Goal: Task Accomplishment & Management: Use online tool/utility

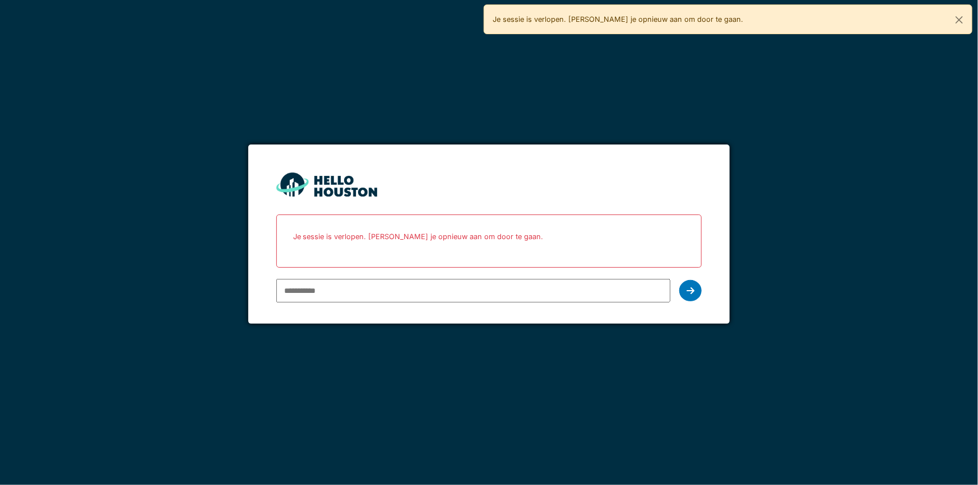
type input "**********"
click at [686, 295] on icon at bounding box center [690, 290] width 8 height 9
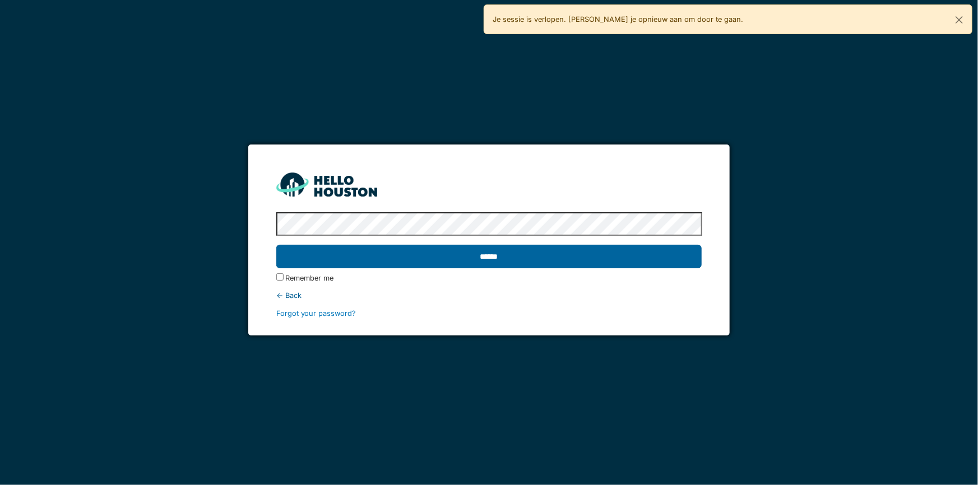
click at [565, 254] on input "******" at bounding box center [489, 257] width 426 height 24
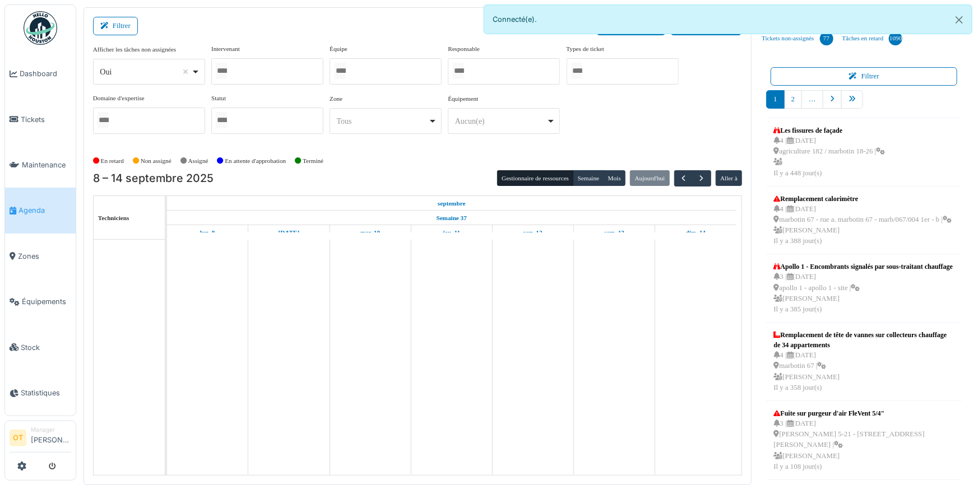
click at [198, 70] on div "Oui Remove item" at bounding box center [148, 72] width 103 height 16
select select "**"
click at [263, 65] on div at bounding box center [267, 71] width 112 height 26
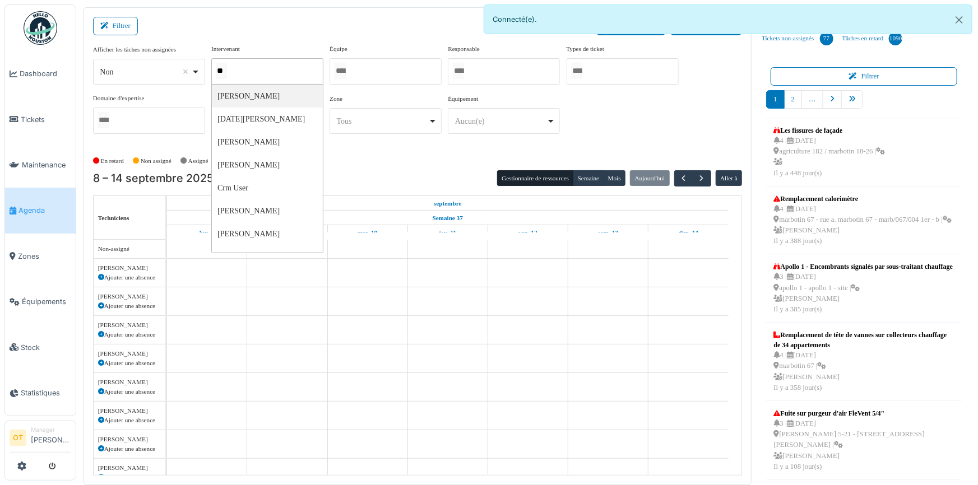
type input "***"
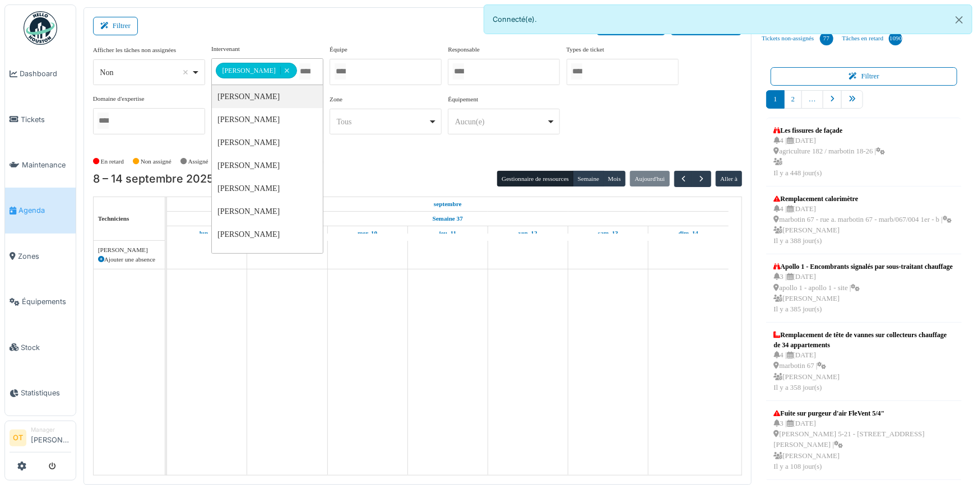
click at [660, 99] on div "**********" at bounding box center [417, 93] width 649 height 99
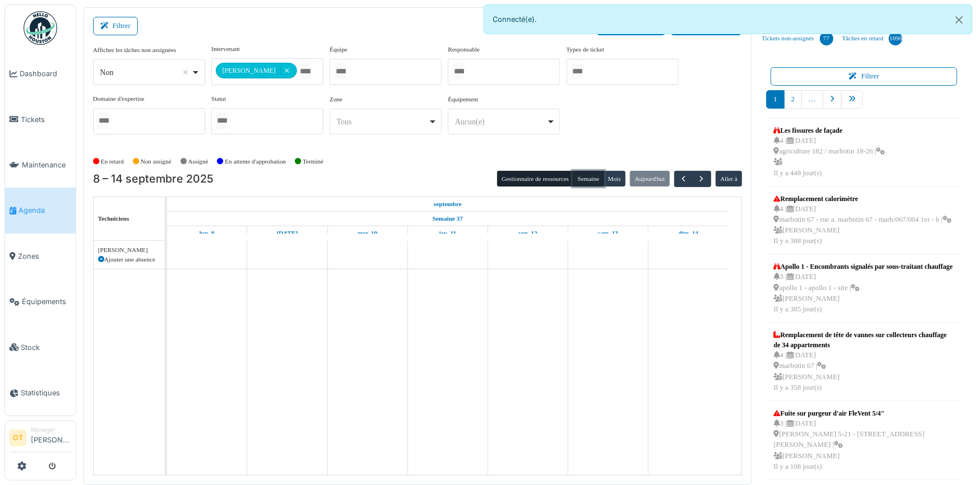
click at [587, 179] on button "Semaine" at bounding box center [588, 179] width 31 height 16
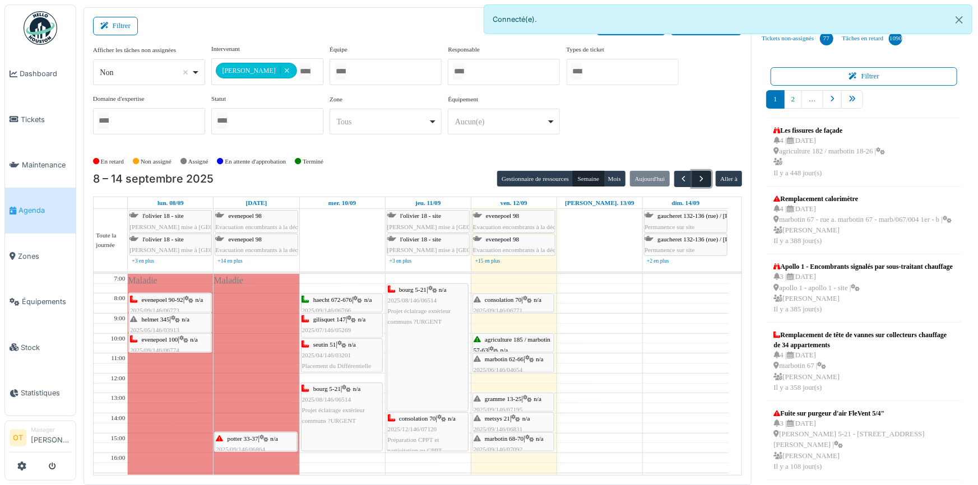
click at [697, 178] on span "button" at bounding box center [702, 179] width 10 height 10
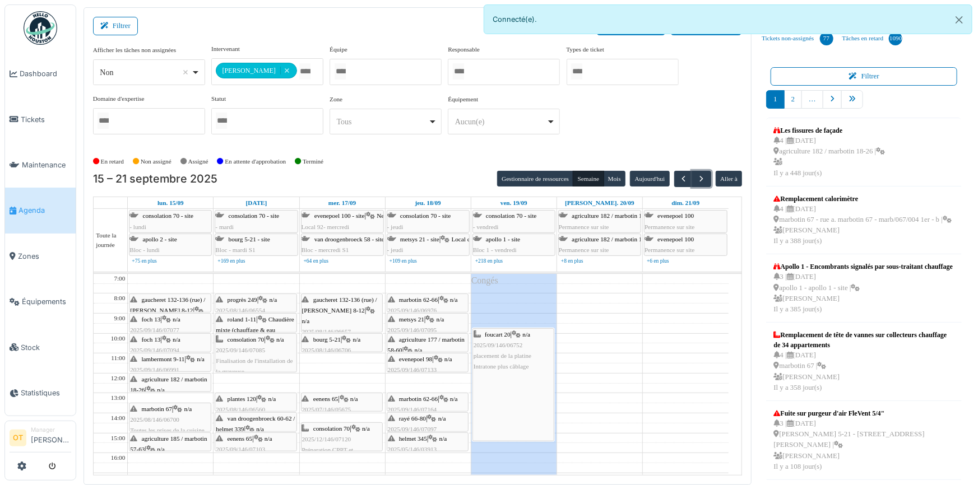
click at [340, 438] on span "2025/12/146/07120" at bounding box center [326, 439] width 49 height 7
click at [342, 369] on td at bounding box center [428, 368] width 601 height 10
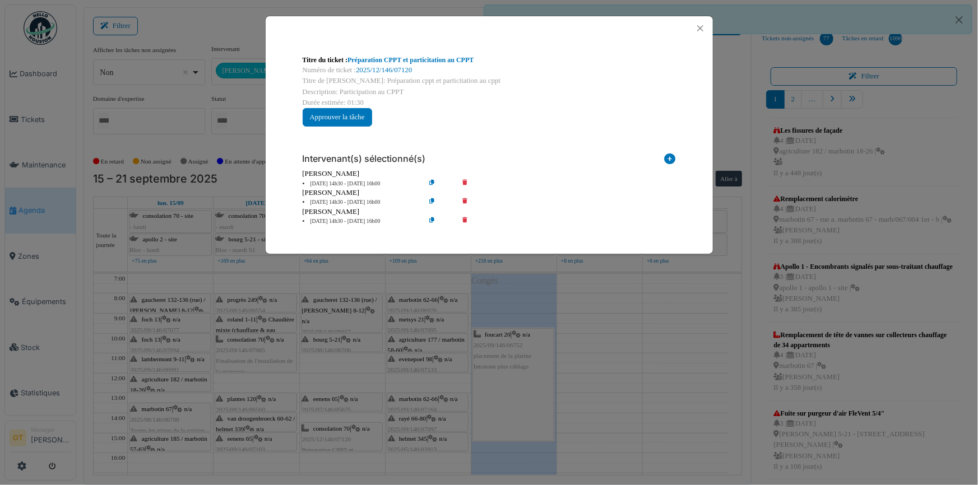
click at [343, 341] on div "Titre du ticket : Préparation CPPT et particitation au CPPT Numéro de ticket : …" at bounding box center [489, 242] width 978 height 485
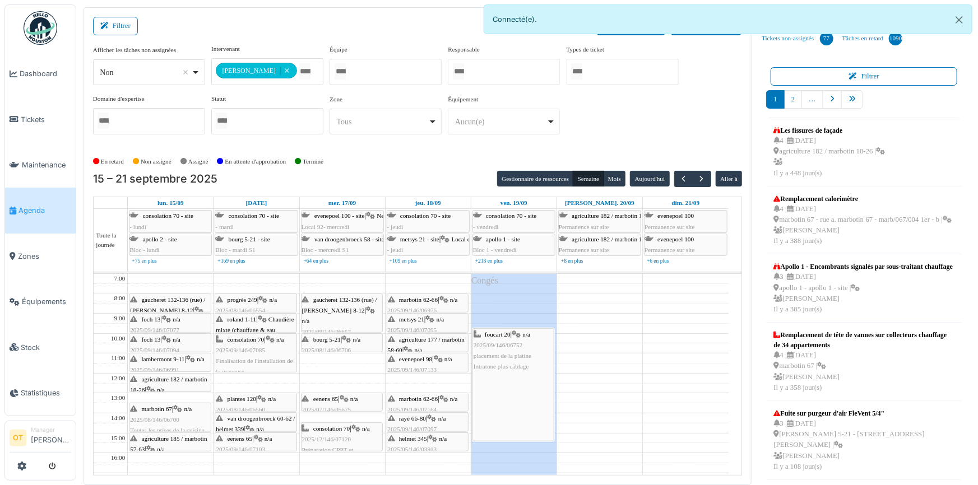
click at [336, 394] on div "eenens 65 | n/a 2025/07/146/05675 Hotte hors service" at bounding box center [342, 410] width 80 height 32
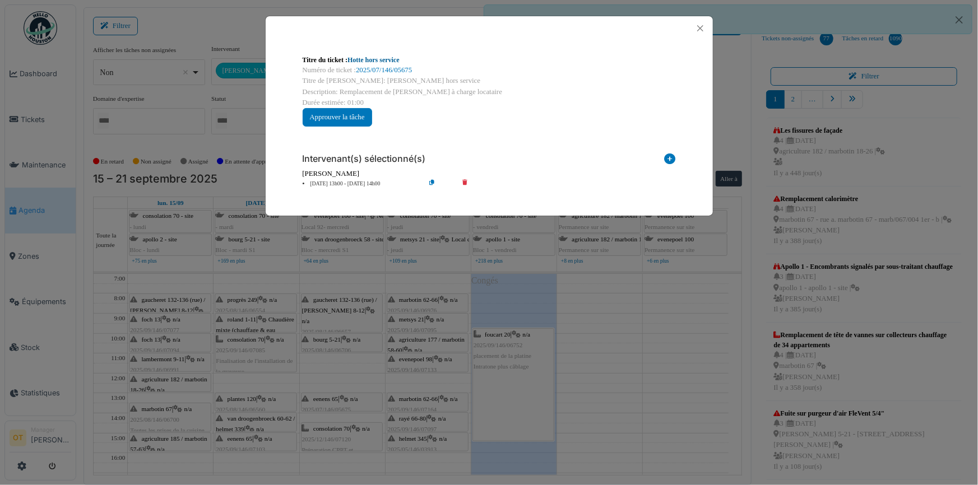
click at [392, 57] on link "Hotte hors service" at bounding box center [373, 60] width 52 height 8
click at [347, 372] on div "Titre du ticket : Hotte hors service Numéro de ticket : 2025/07/146/05675 Titre…" at bounding box center [489, 242] width 978 height 485
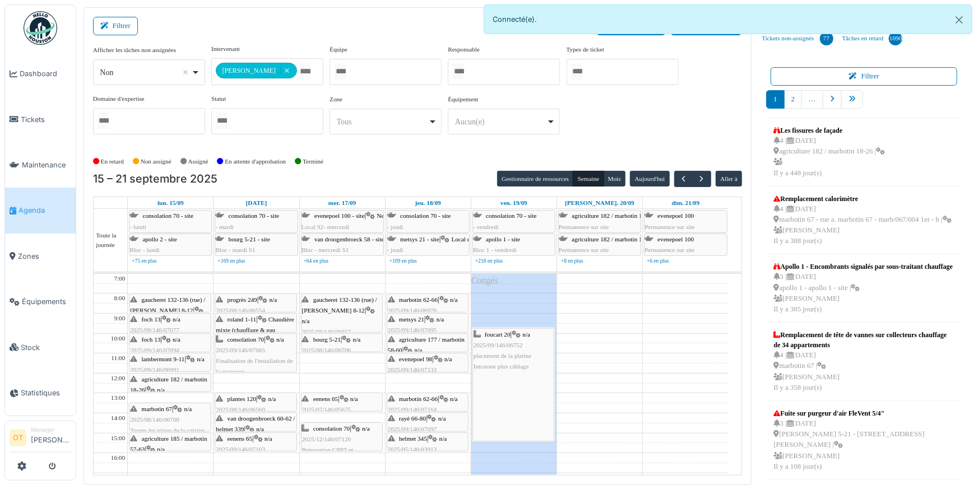
click at [342, 341] on div "bourg 5-21 | n/a 2025/08/146/06706 Porte d'entrée défectueuse bourg 5 : les ven…" at bounding box center [342, 361] width 80 height 54
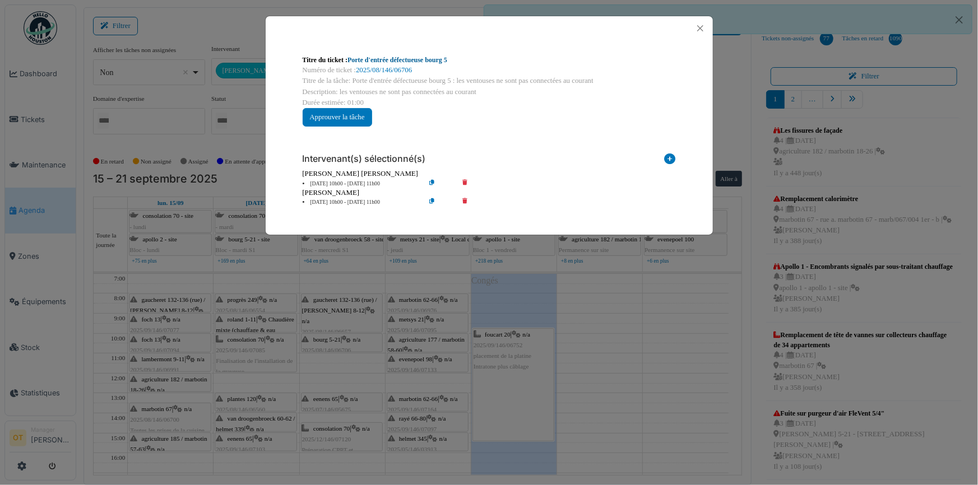
click at [438, 58] on link "Porte d'entrée défectueuse bourg 5" at bounding box center [397, 60] width 100 height 8
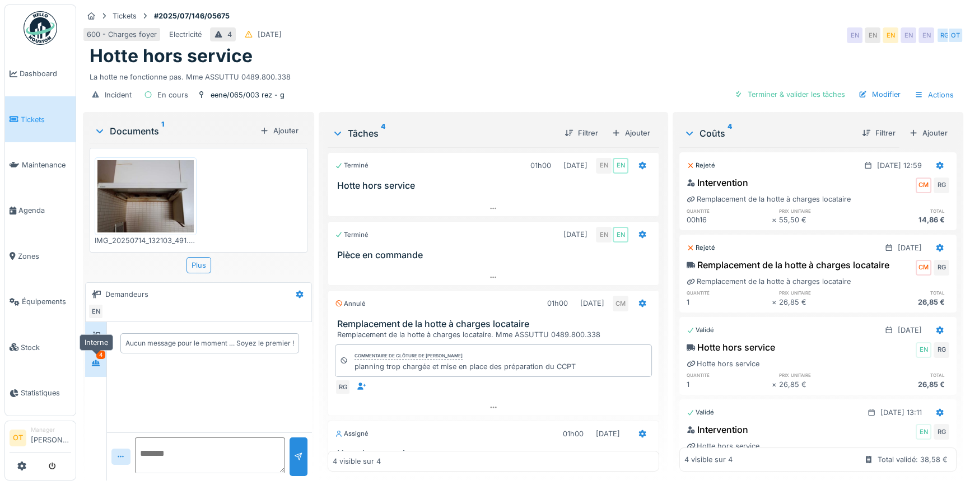
click at [99, 370] on div at bounding box center [95, 363] width 17 height 14
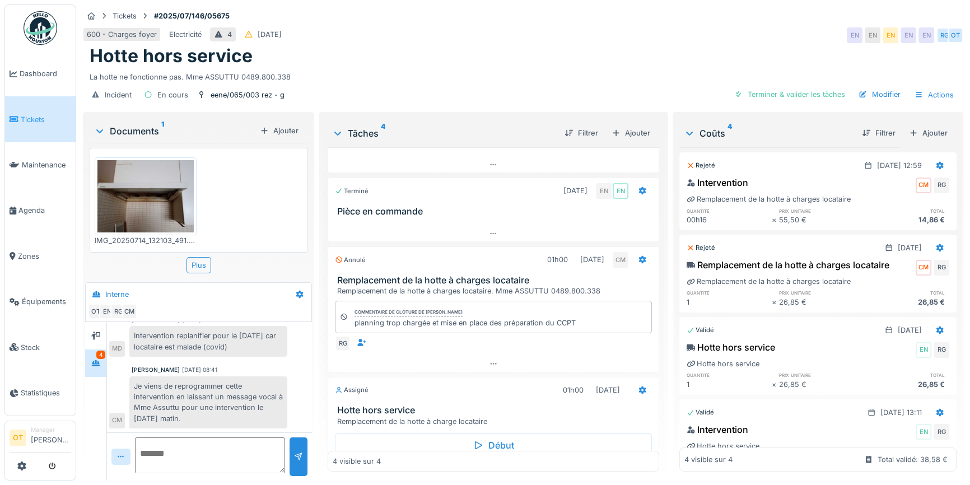
scroll to position [94, 0]
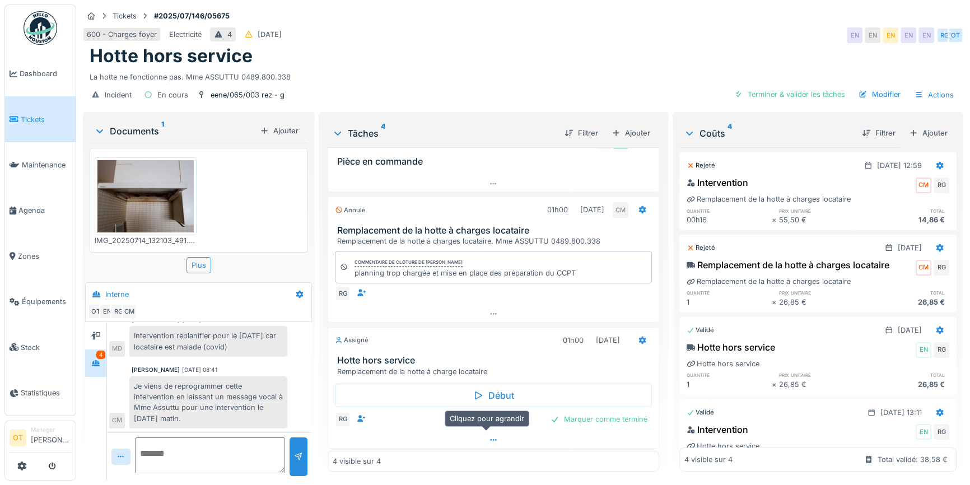
click at [474, 436] on div at bounding box center [493, 440] width 331 height 16
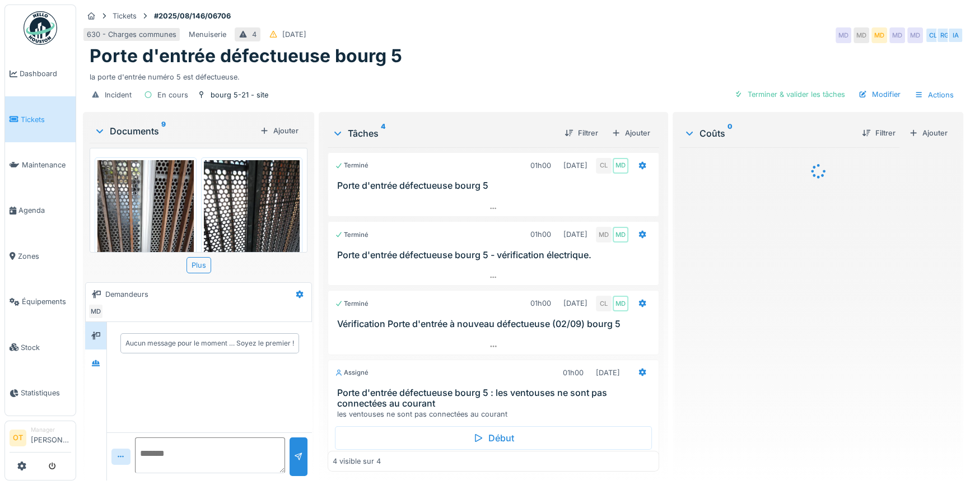
scroll to position [43, 0]
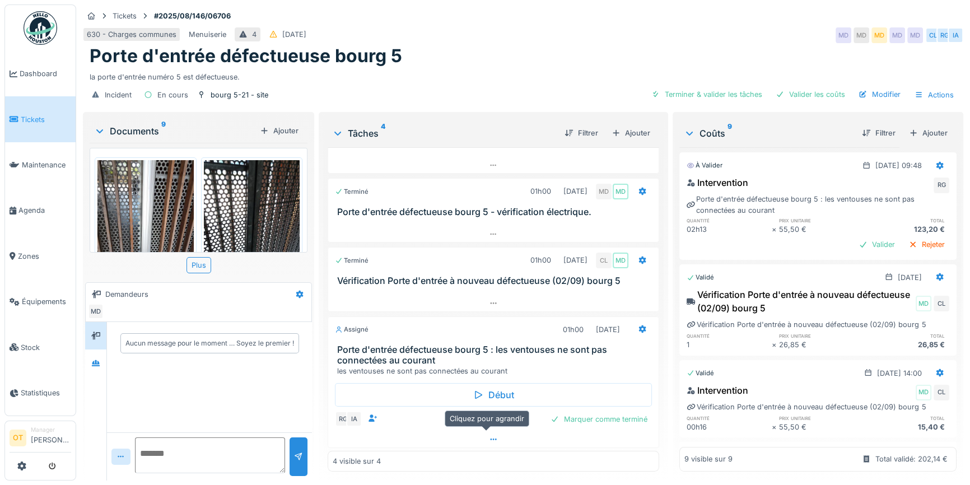
click at [485, 443] on div at bounding box center [493, 439] width 331 height 16
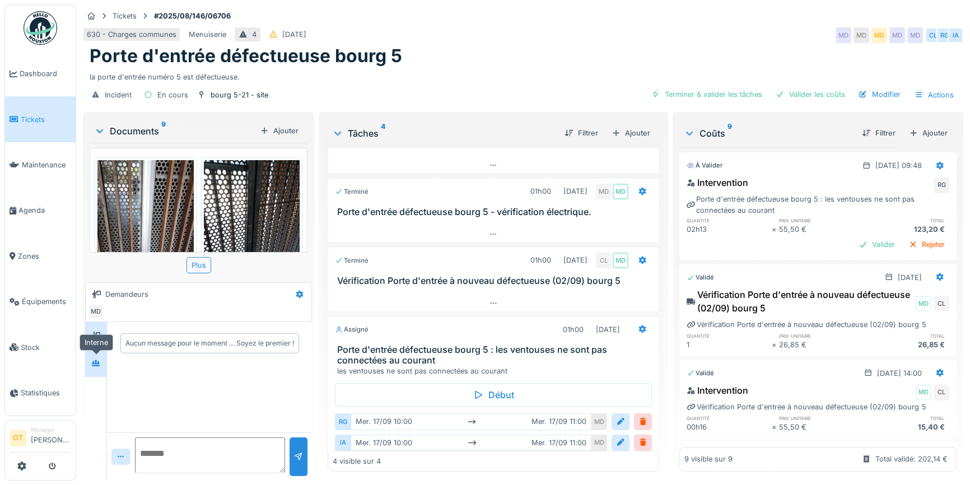
click at [90, 356] on div at bounding box center [95, 363] width 17 height 14
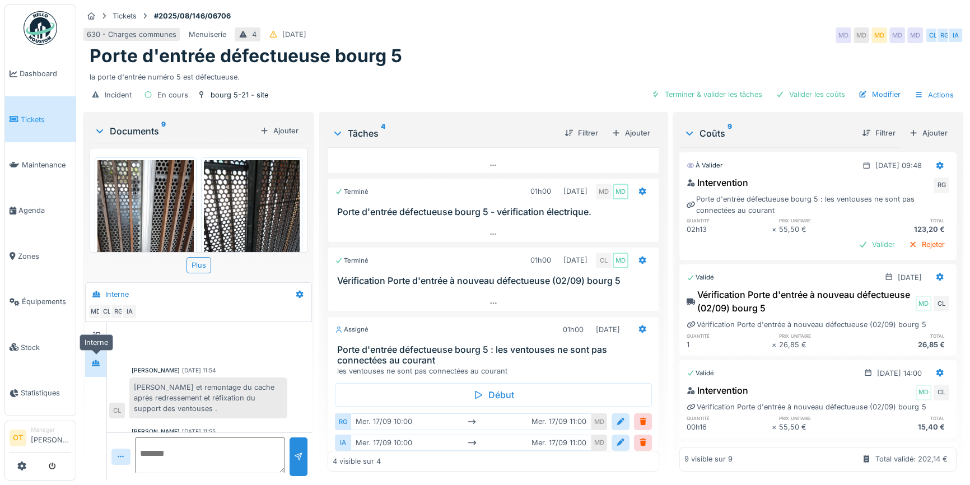
scroll to position [331, 0]
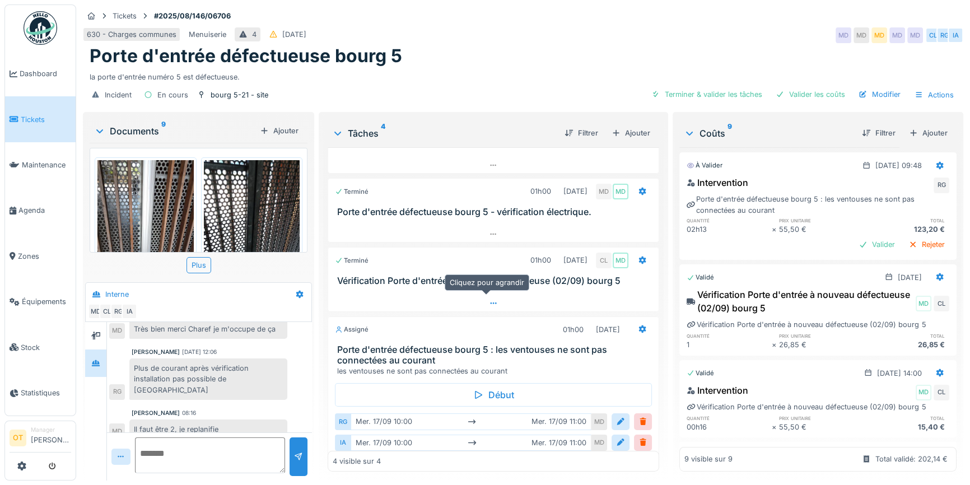
click at [481, 299] on div at bounding box center [493, 303] width 331 height 16
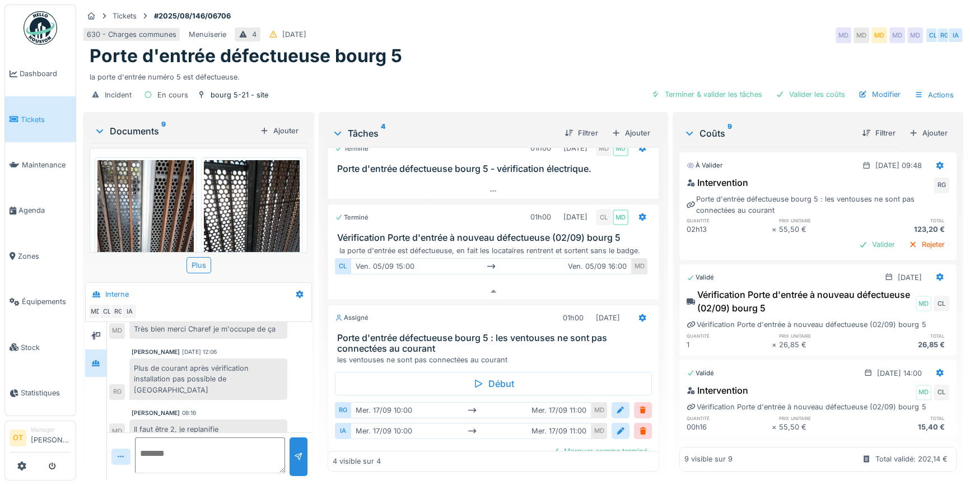
click at [168, 210] on img at bounding box center [145, 224] width 96 height 128
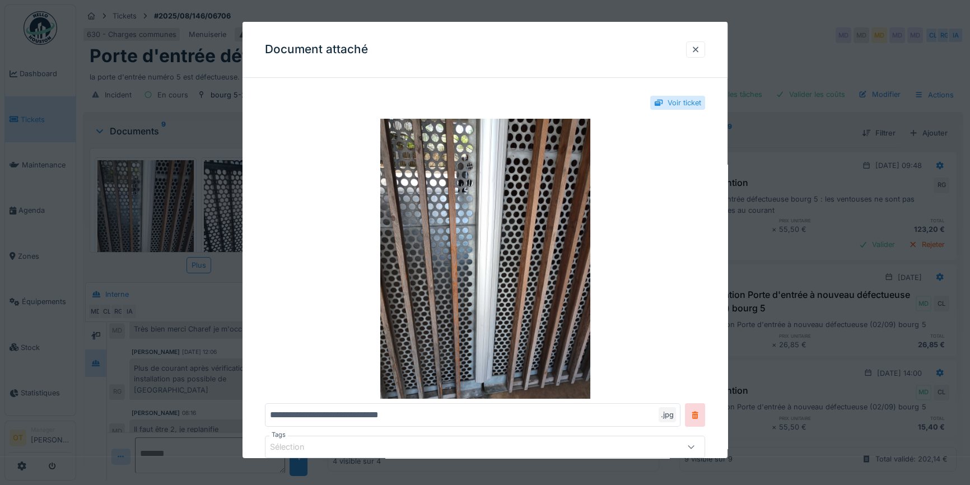
click at [218, 260] on div at bounding box center [485, 242] width 970 height 485
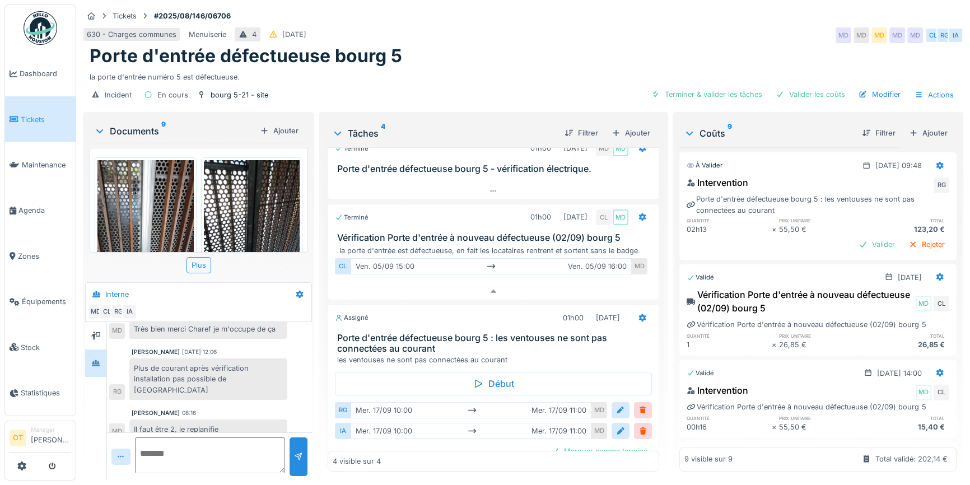
click at [236, 215] on img at bounding box center [252, 224] width 96 height 128
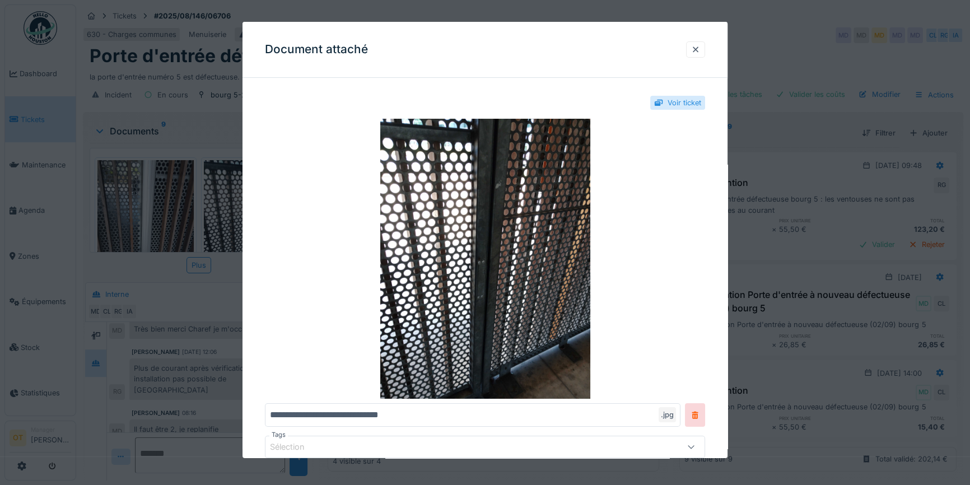
click at [218, 218] on div at bounding box center [485, 242] width 970 height 485
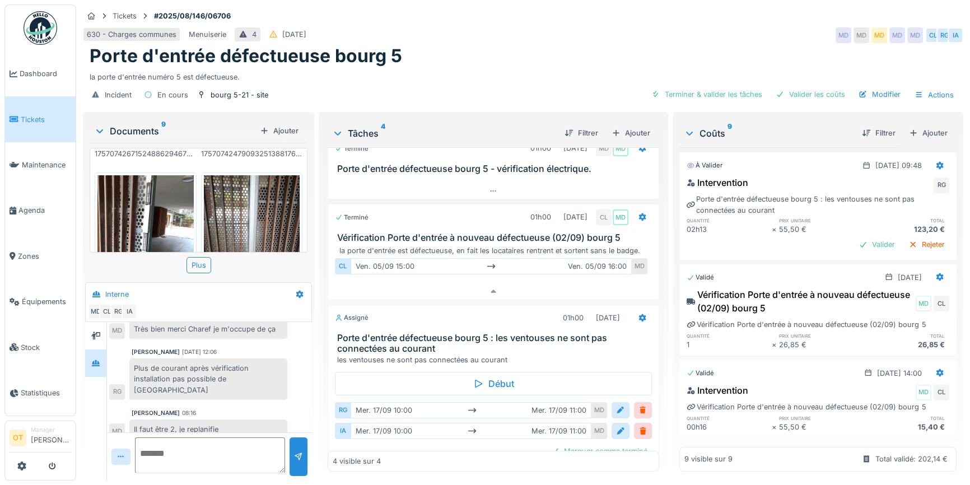
scroll to position [152, 0]
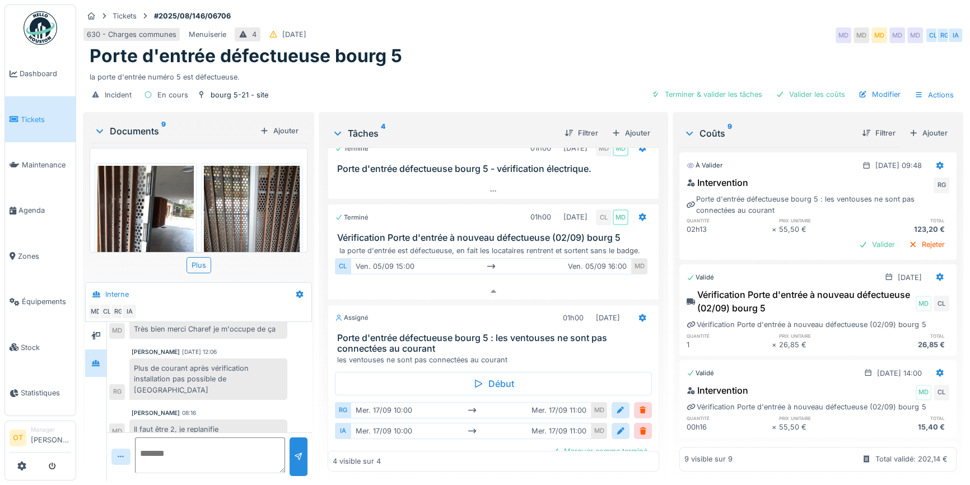
click at [174, 213] on img at bounding box center [145, 230] width 96 height 128
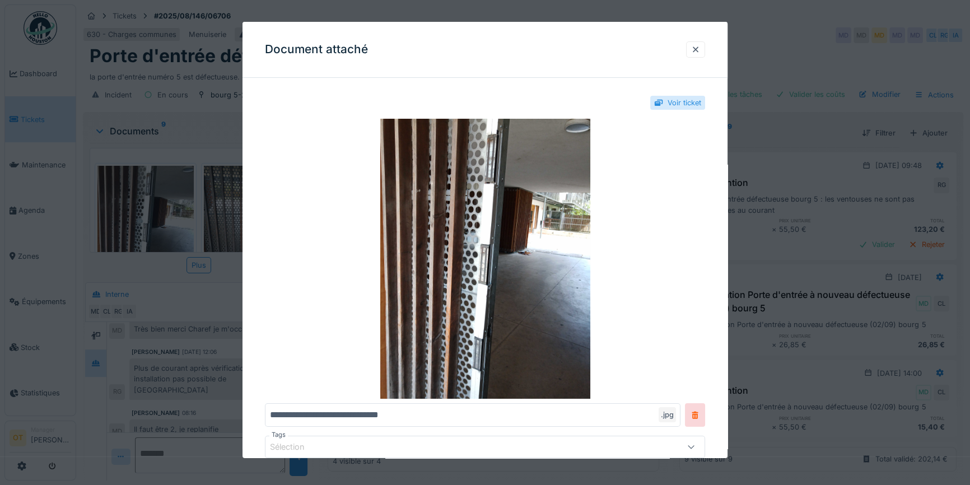
click at [174, 213] on div at bounding box center [485, 242] width 970 height 485
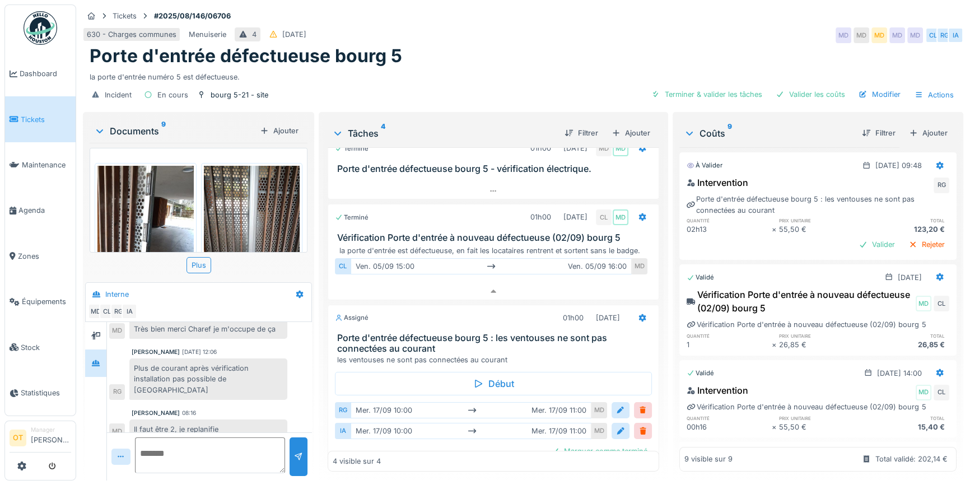
click at [229, 211] on img at bounding box center [252, 230] width 96 height 128
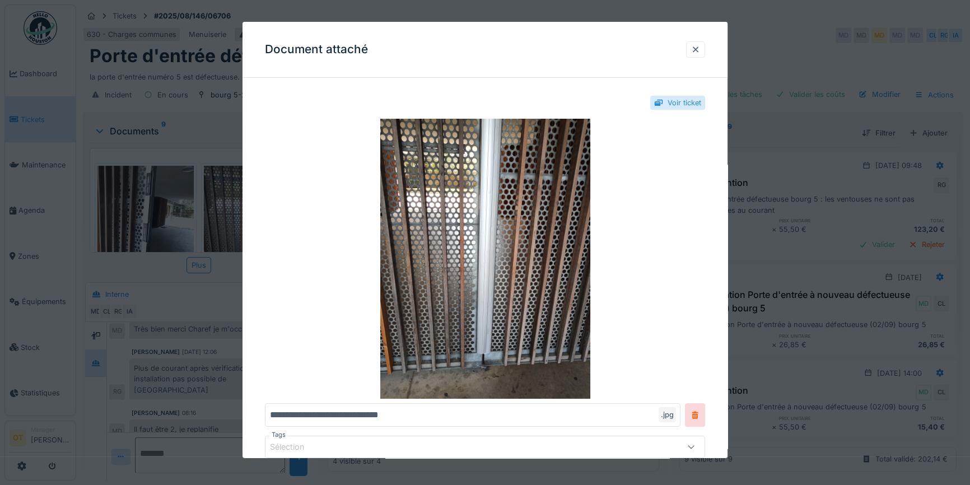
click at [202, 215] on div at bounding box center [485, 242] width 970 height 485
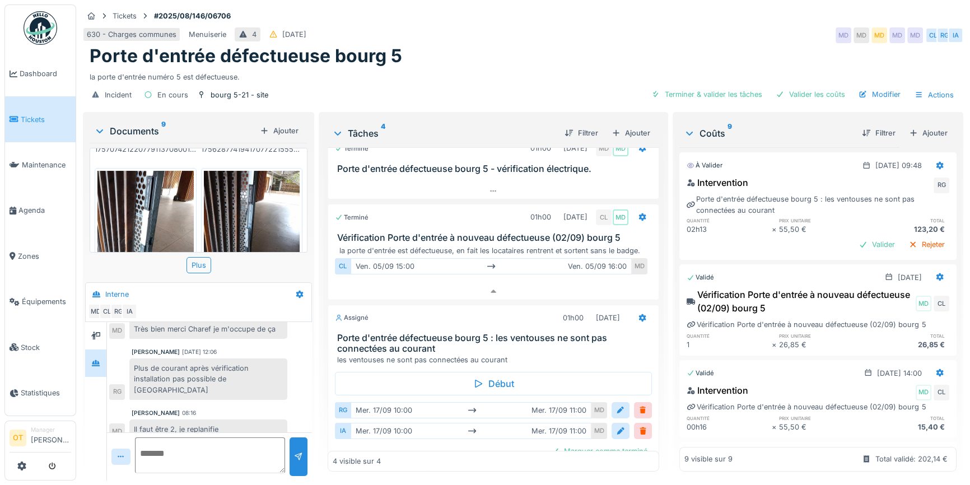
scroll to position [458, 0]
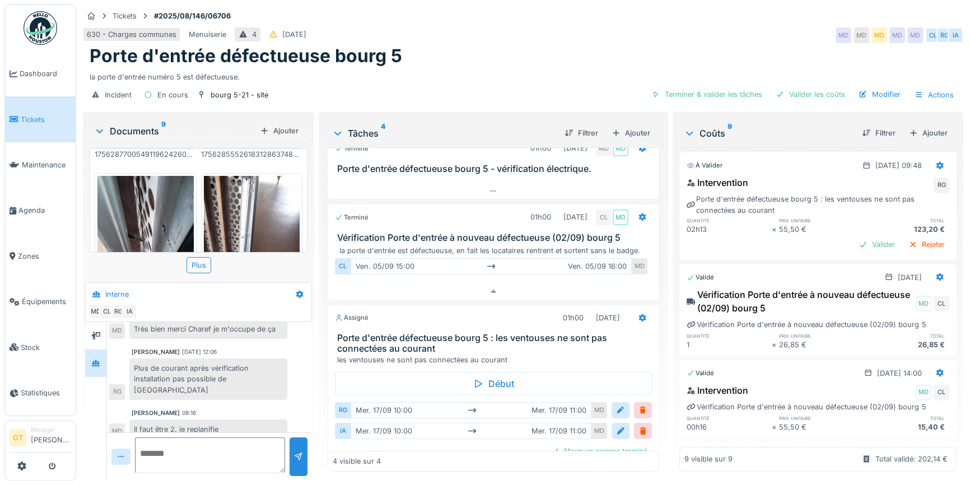
click at [161, 202] on img at bounding box center [145, 240] width 96 height 128
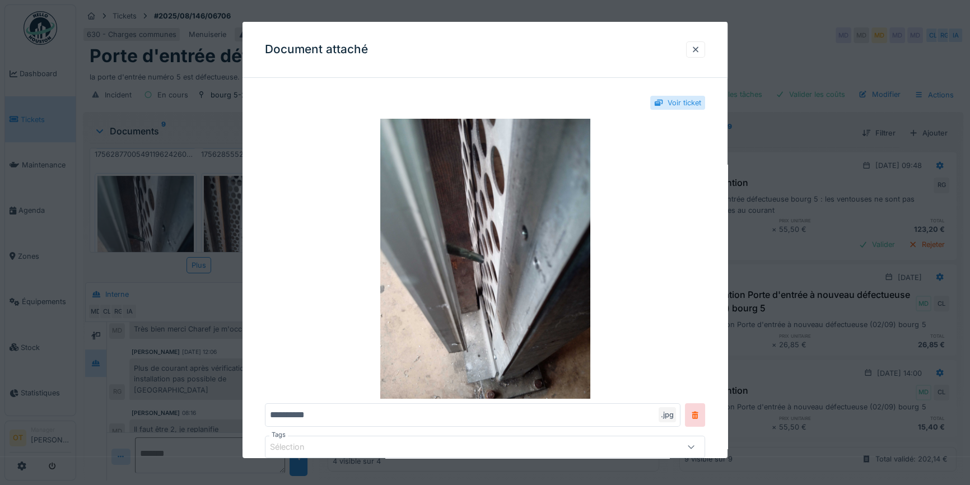
click at [161, 202] on div at bounding box center [485, 242] width 970 height 485
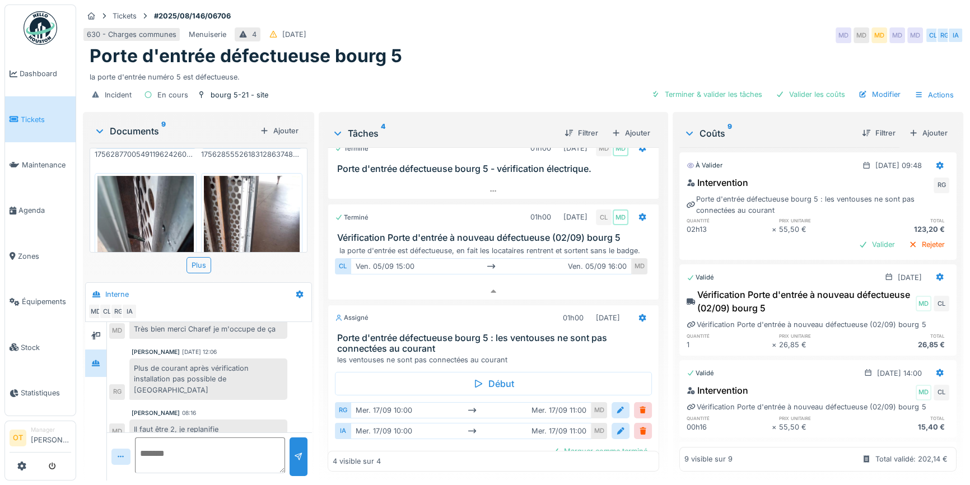
click at [239, 208] on img at bounding box center [252, 240] width 96 height 128
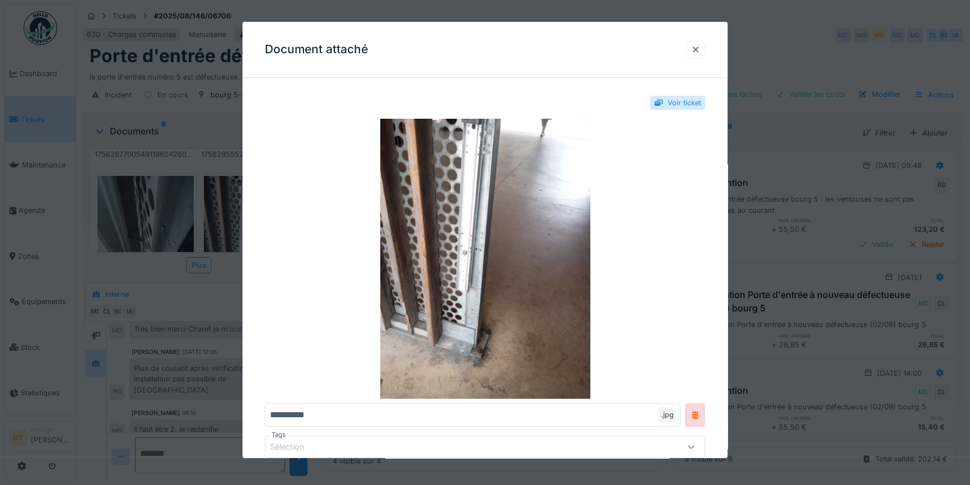
click at [210, 204] on div at bounding box center [485, 242] width 970 height 485
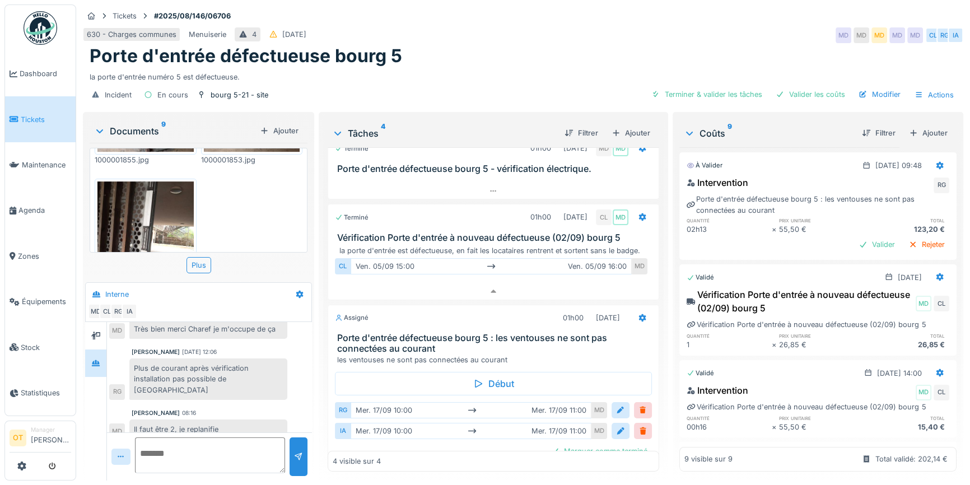
scroll to position [658, 0]
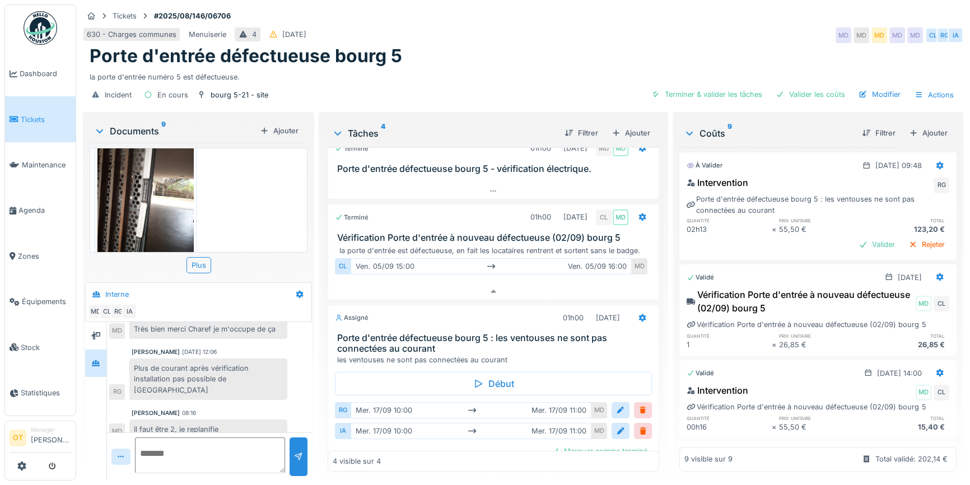
click at [155, 190] on img at bounding box center [145, 198] width 96 height 128
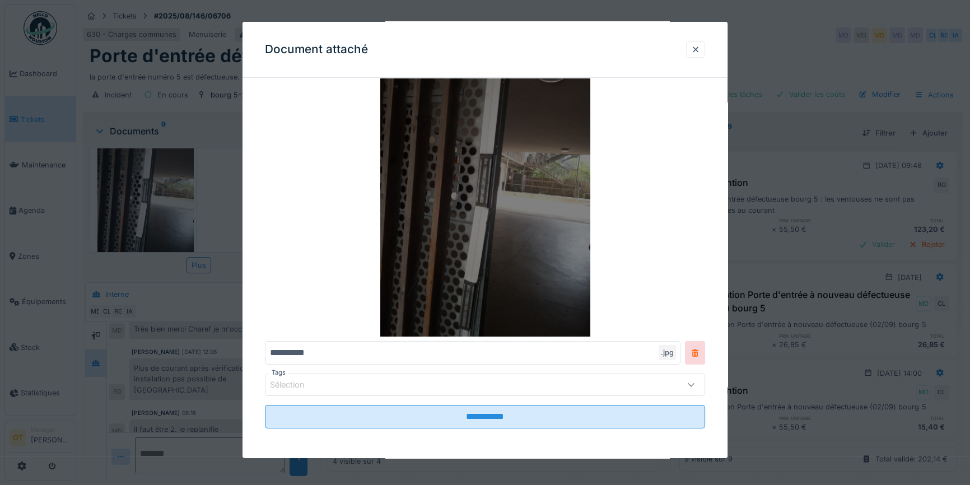
scroll to position [63, 0]
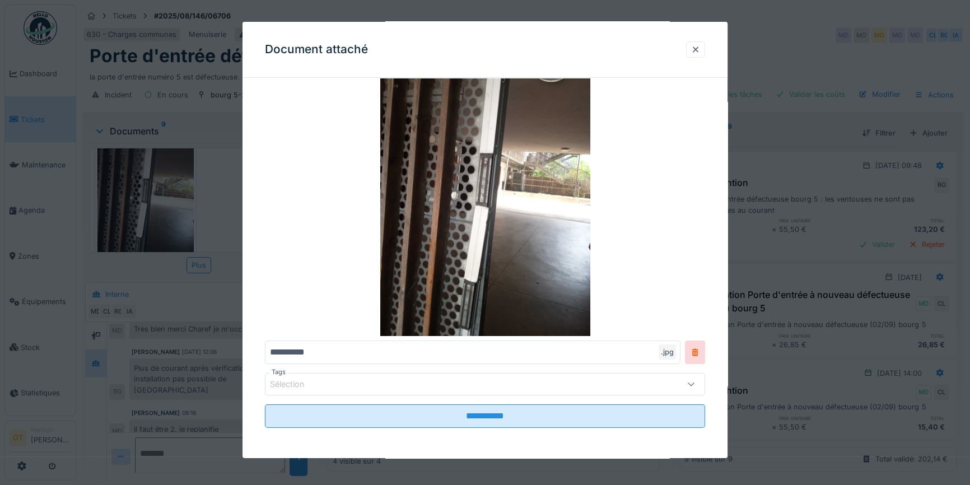
click at [175, 178] on div at bounding box center [485, 242] width 970 height 485
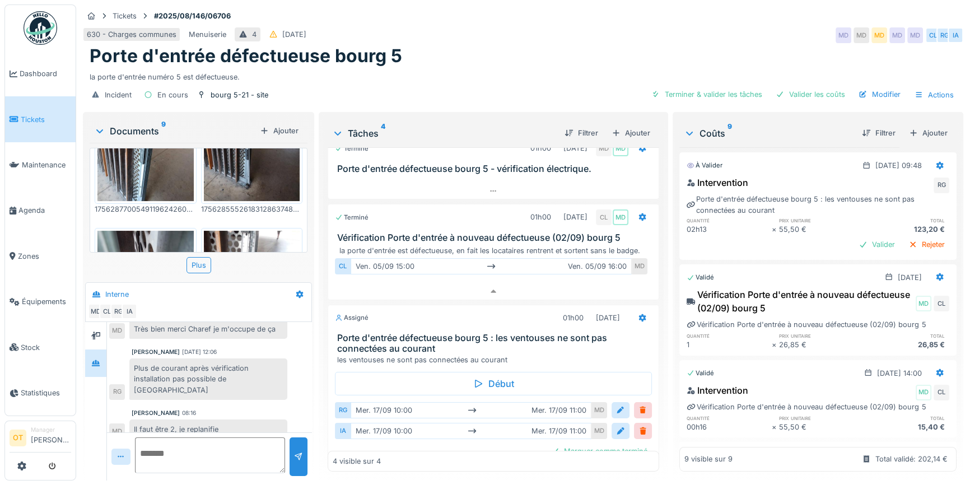
scroll to position [505, 0]
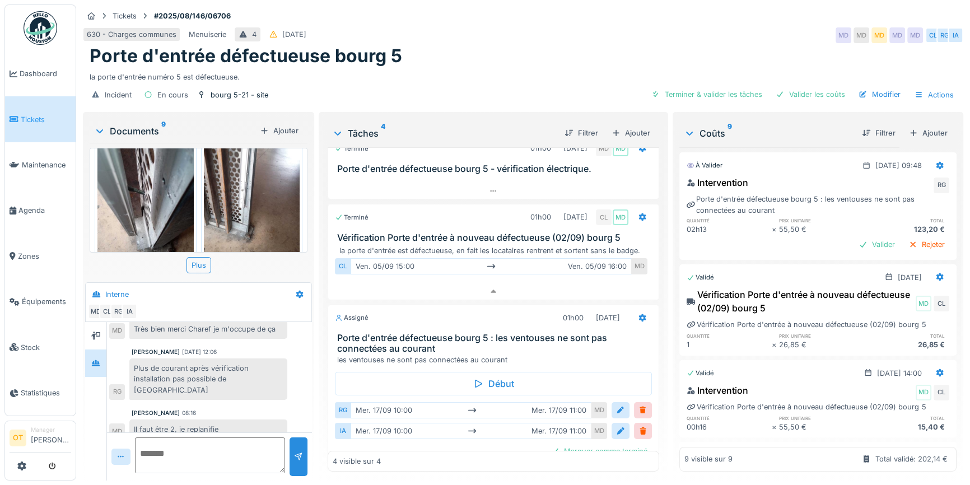
click at [123, 192] on img at bounding box center [145, 193] width 96 height 128
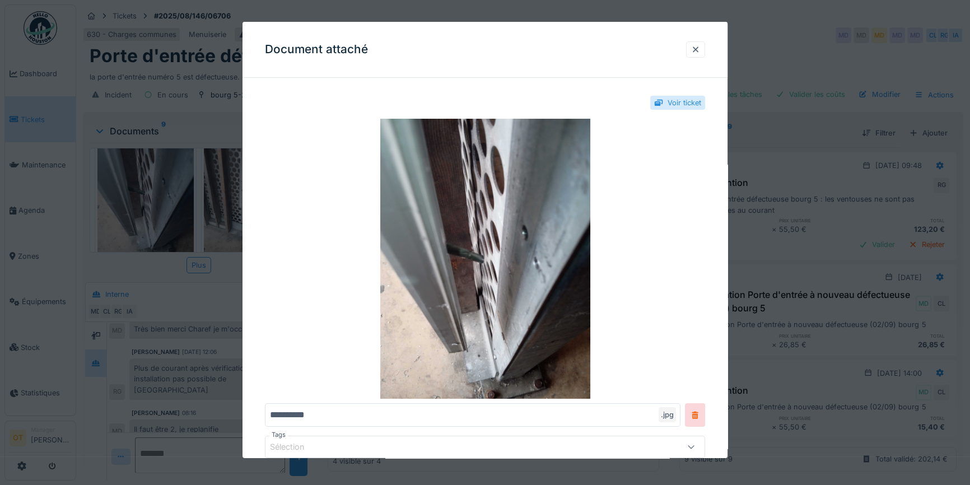
click at [138, 185] on div at bounding box center [485, 242] width 970 height 485
